Goal: Task Accomplishment & Management: Manage account settings

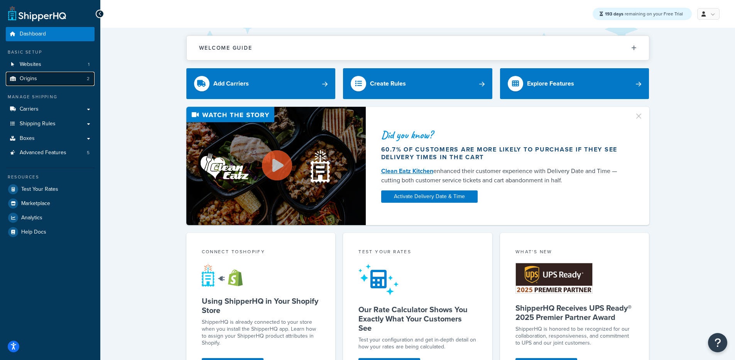
click at [61, 73] on link "Origins 2" at bounding box center [50, 79] width 89 height 14
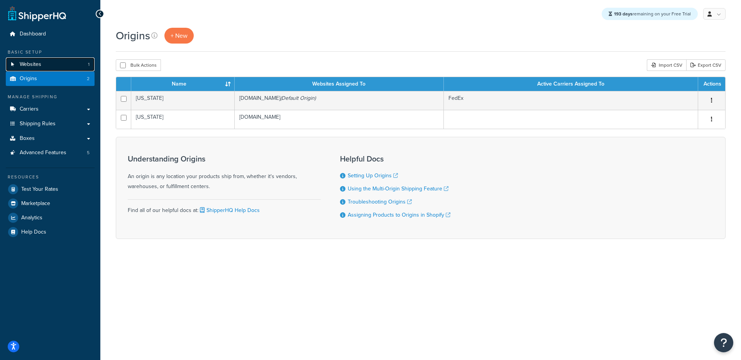
click at [49, 69] on link "Websites 1" at bounding box center [50, 64] width 89 height 14
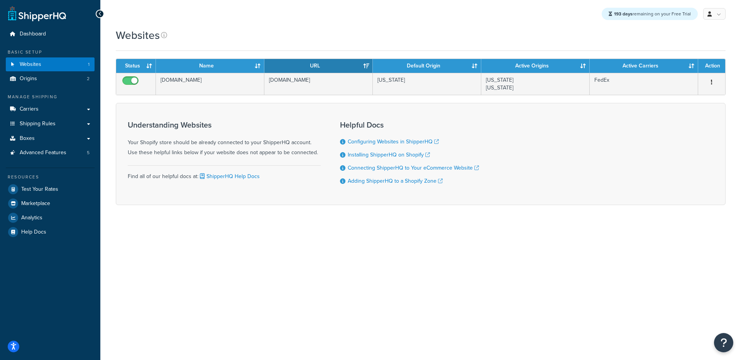
click at [219, 236] on div "193 days remaining on your Free Trial My Profile Billing Global Settings Contac…" at bounding box center [420, 180] width 640 height 360
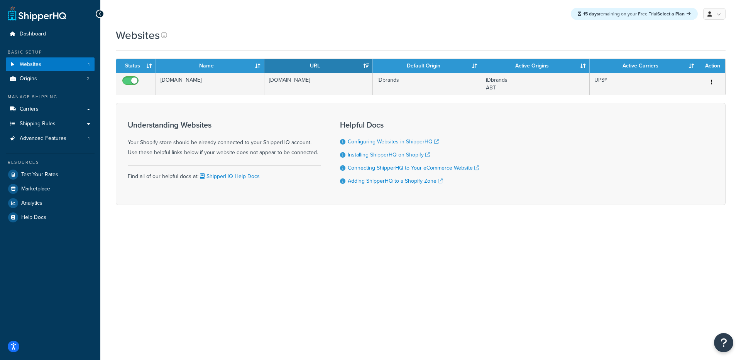
click at [188, 191] on div "Understanding Websites Your Shopify store should be already connected to your S…" at bounding box center [224, 154] width 193 height 78
click at [75, 79] on link "Origins 2" at bounding box center [50, 79] width 89 height 14
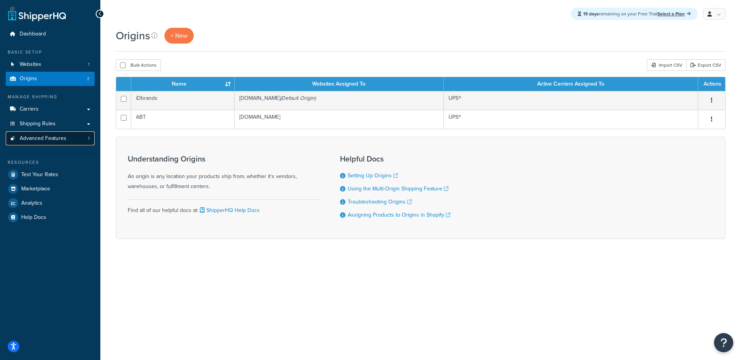
click at [23, 138] on span "Advanced Features" at bounding box center [43, 138] width 47 height 7
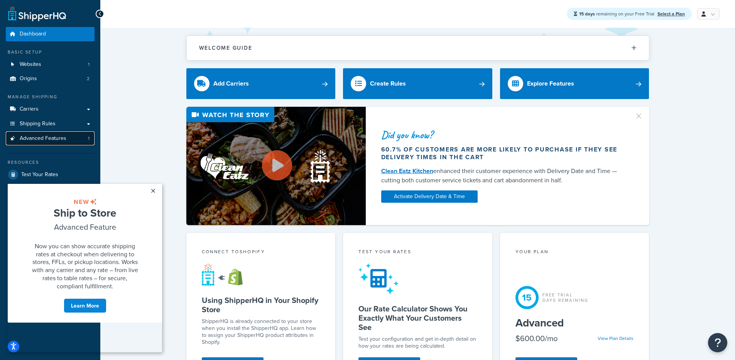
click at [94, 133] on link "Advanced Features 1" at bounding box center [50, 139] width 89 height 14
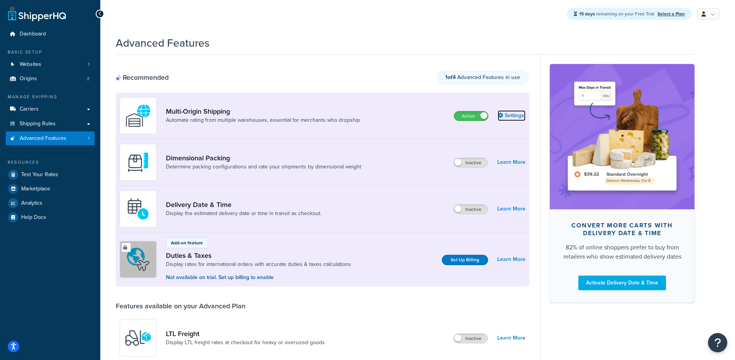
click at [520, 119] on link "Settings" at bounding box center [512, 115] width 28 height 11
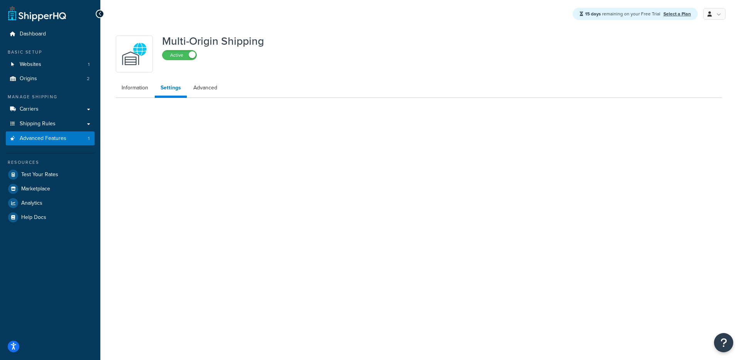
select select "false"
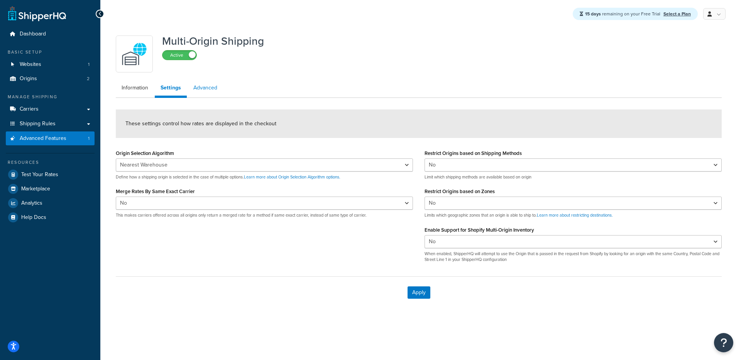
click at [194, 93] on link "Advanced" at bounding box center [205, 87] width 35 height 15
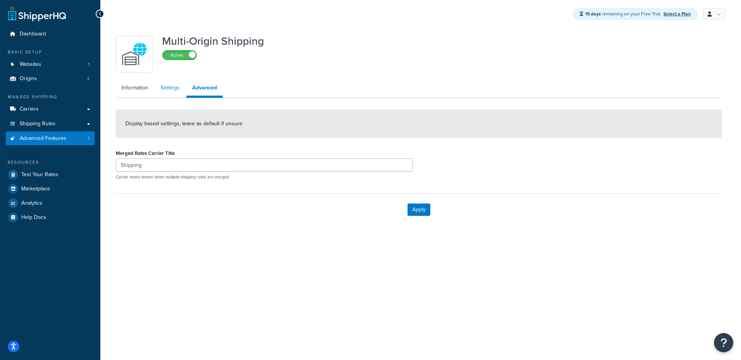
click at [161, 90] on link "Settings" at bounding box center [170, 87] width 31 height 15
select select "false"
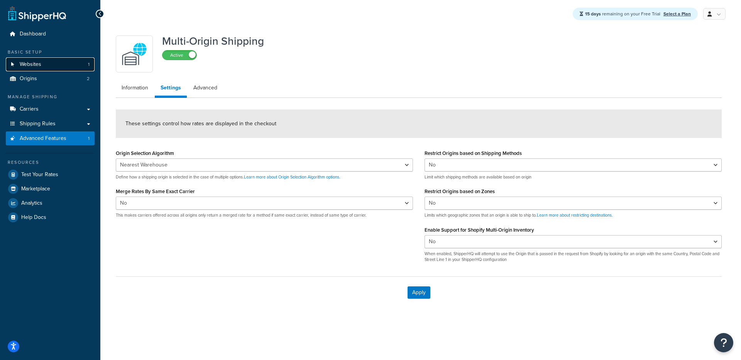
click at [41, 67] on span "Websites" at bounding box center [31, 64] width 22 height 7
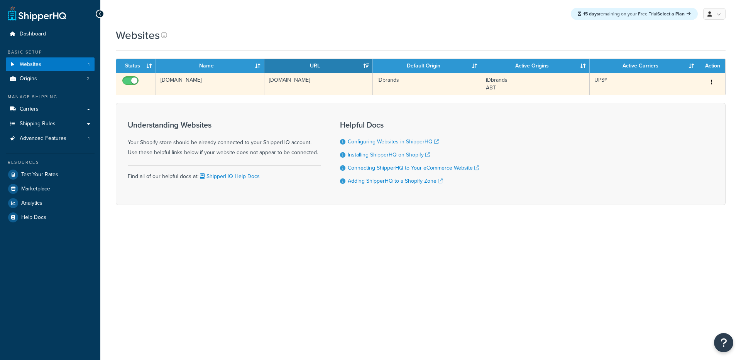
click at [313, 84] on td "[DOMAIN_NAME]" at bounding box center [318, 84] width 108 height 22
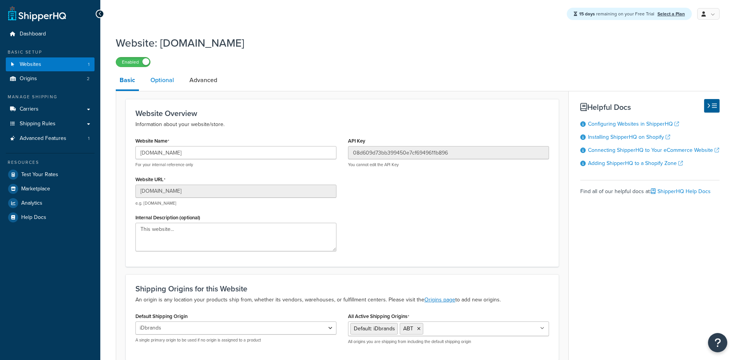
click at [160, 87] on link "Optional" at bounding box center [162, 80] width 31 height 19
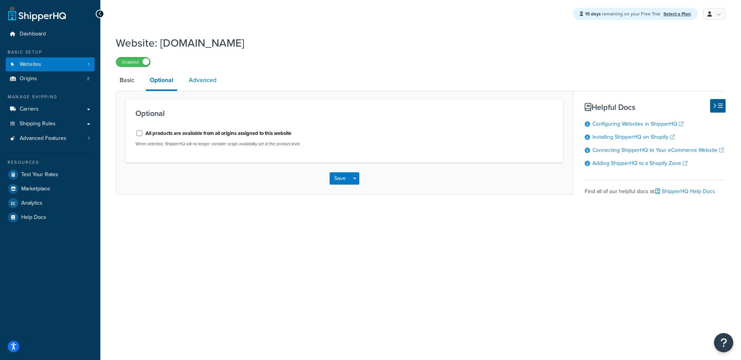
click at [204, 86] on link "Advanced" at bounding box center [202, 80] width 35 height 19
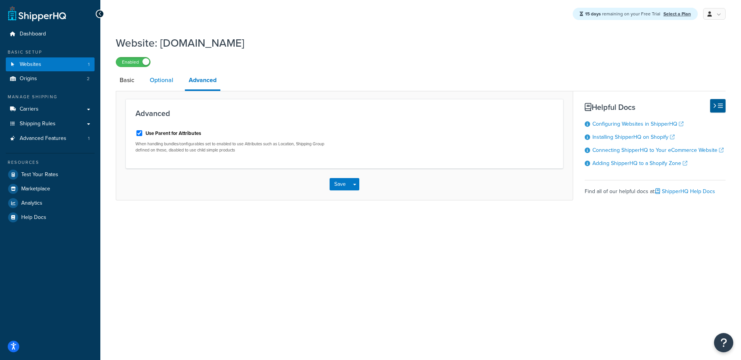
click at [168, 81] on link "Optional" at bounding box center [161, 80] width 31 height 19
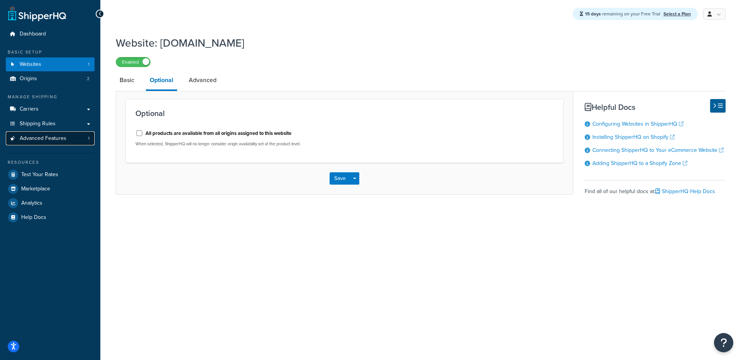
click at [57, 139] on span "Advanced Features" at bounding box center [43, 138] width 47 height 7
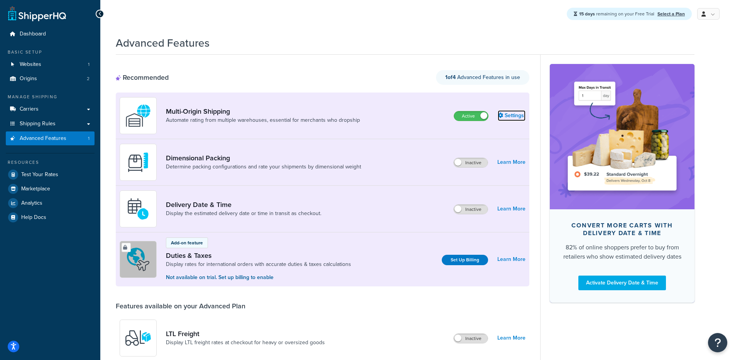
click at [519, 116] on link "Settings" at bounding box center [512, 115] width 28 height 11
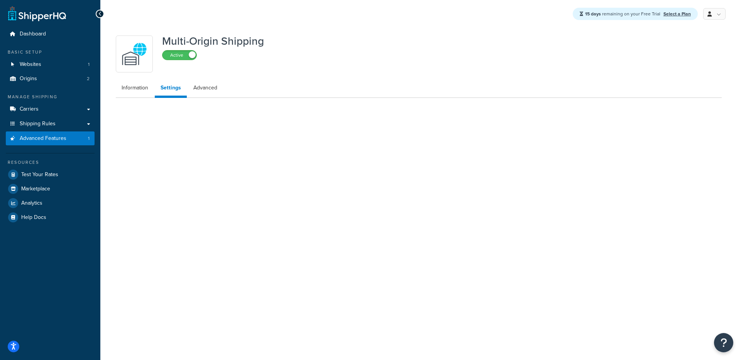
select select "false"
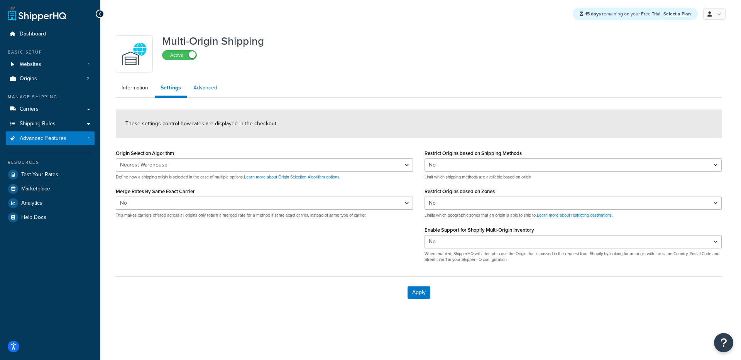
click at [218, 89] on link "Advanced" at bounding box center [205, 87] width 35 height 15
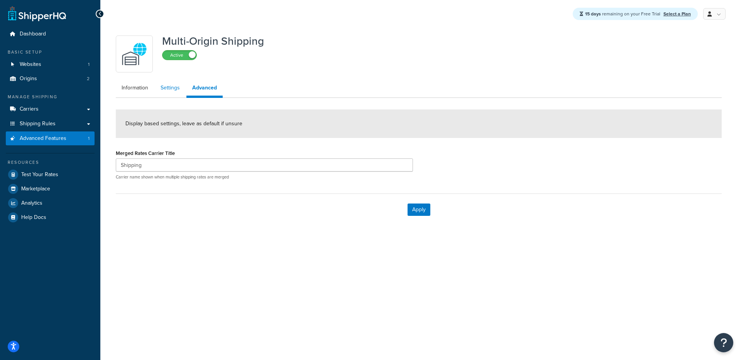
click at [177, 90] on link "Settings" at bounding box center [170, 87] width 31 height 15
select select "false"
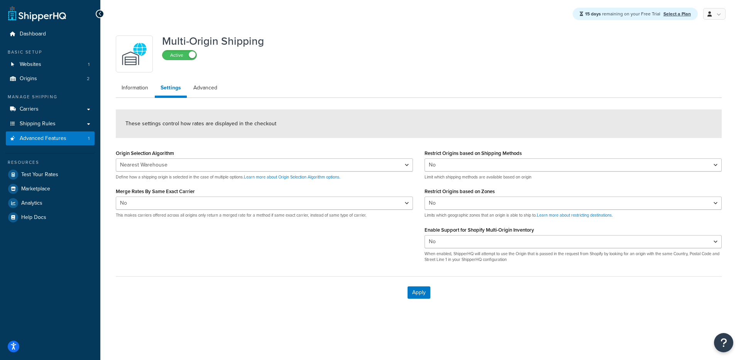
click at [206, 264] on div "Origin Selection Algorithm Nearest Warehouse Fewest Warehouses Define how a shi…" at bounding box center [418, 208] width 617 height 121
click at [223, 261] on div "Origin Selection Algorithm Nearest Warehouse Fewest Warehouses Define how a shi…" at bounding box center [418, 208] width 617 height 121
drag, startPoint x: 121, startPoint y: 193, endPoint x: 221, endPoint y: 211, distance: 101.8
click at [213, 195] on div "Merge Rates By Same Exact Carrier Yes No This makes carriers offered across all…" at bounding box center [264, 202] width 297 height 32
click at [239, 228] on div "Origin Selection Algorithm Nearest Warehouse Fewest Warehouses Define how a shi…" at bounding box center [418, 208] width 617 height 121
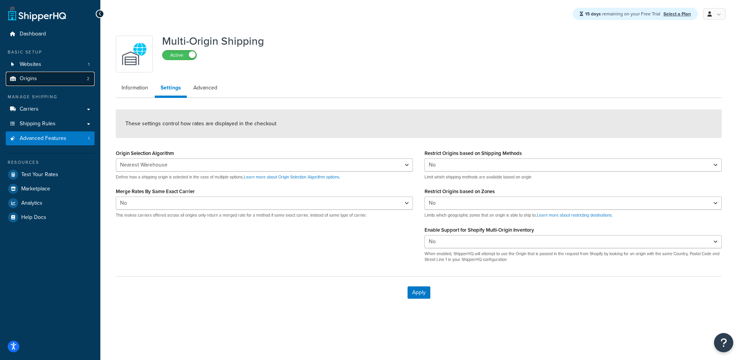
click at [51, 82] on link "Origins 2" at bounding box center [50, 79] width 89 height 14
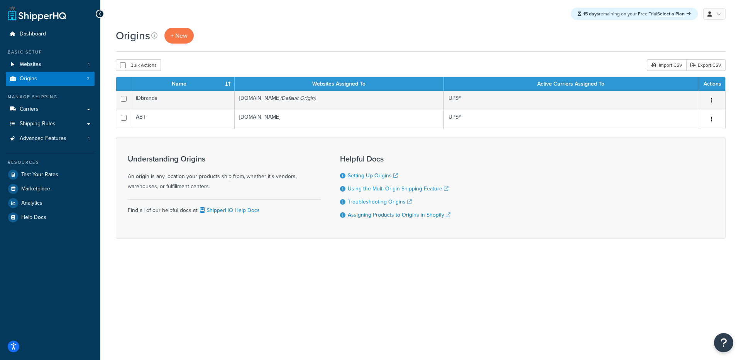
click at [481, 49] on div "Origins + New" at bounding box center [421, 40] width 610 height 24
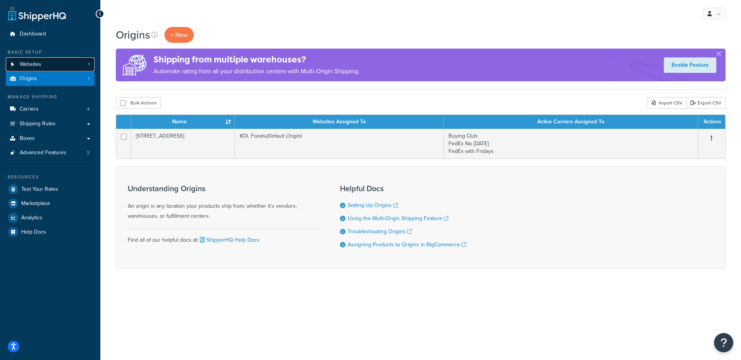
click at [65, 59] on link "Websites 1" at bounding box center [50, 64] width 89 height 14
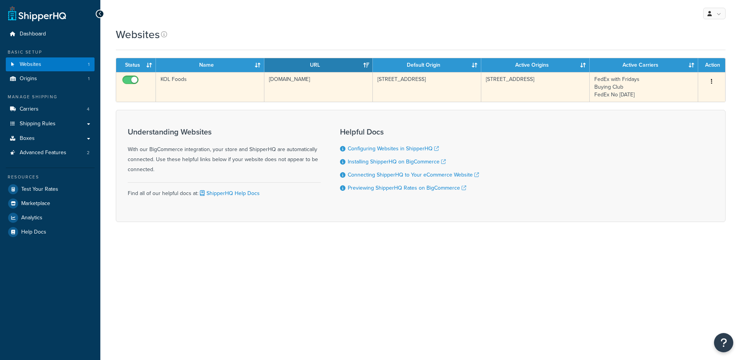
click at [229, 83] on td "KOL Foods" at bounding box center [210, 87] width 108 height 30
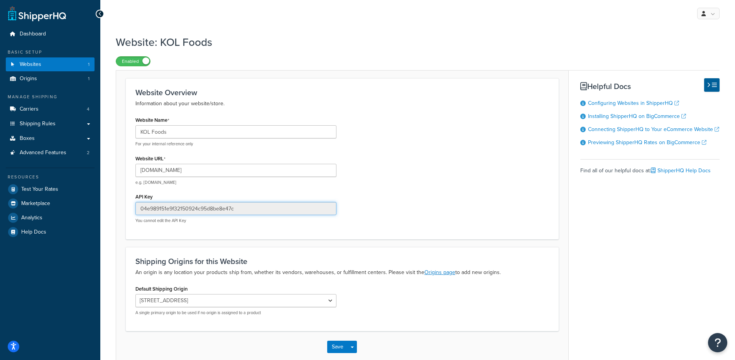
drag, startPoint x: 208, startPoint y: 205, endPoint x: 166, endPoint y: 186, distance: 46.0
click at [154, 204] on input "04e989151e9f32150924c95d8be8e47c" at bounding box center [235, 208] width 201 height 13
drag, startPoint x: 245, startPoint y: 164, endPoint x: 252, endPoint y: 175, distance: 12.4
click at [252, 175] on input "[DOMAIN_NAME]" at bounding box center [235, 170] width 201 height 13
